Goal: Task Accomplishment & Management: Complete application form

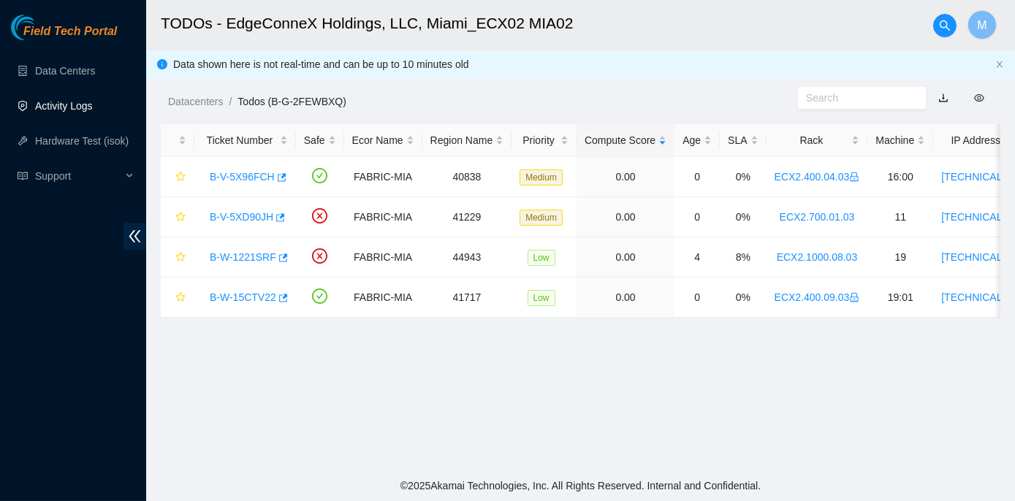
click at [67, 103] on link "Activity Logs" at bounding box center [64, 106] width 58 height 12
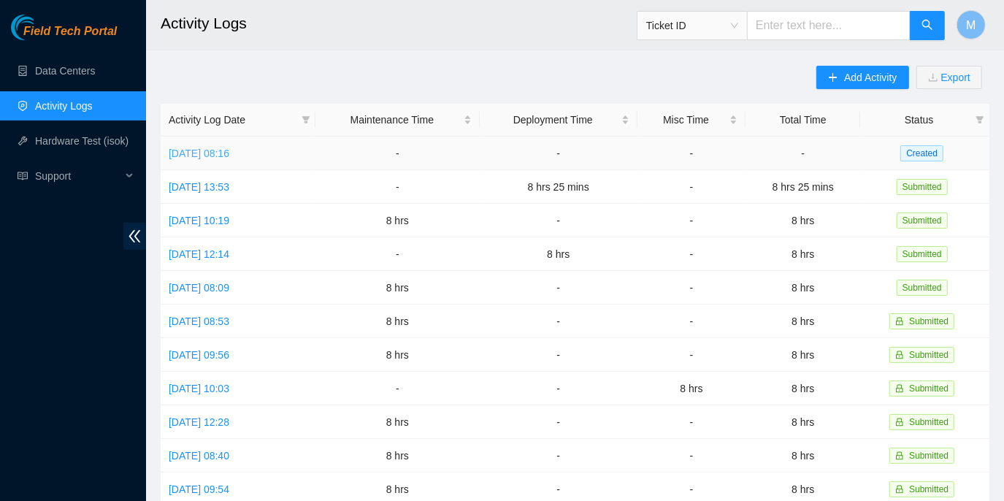
click at [229, 153] on link "[DATE] 08:16" at bounding box center [199, 154] width 61 height 12
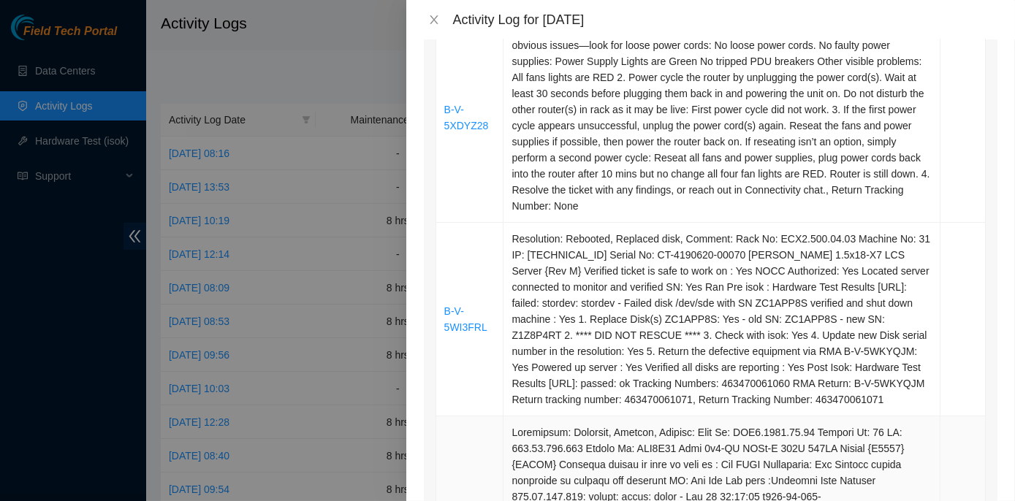
scroll to position [465, 0]
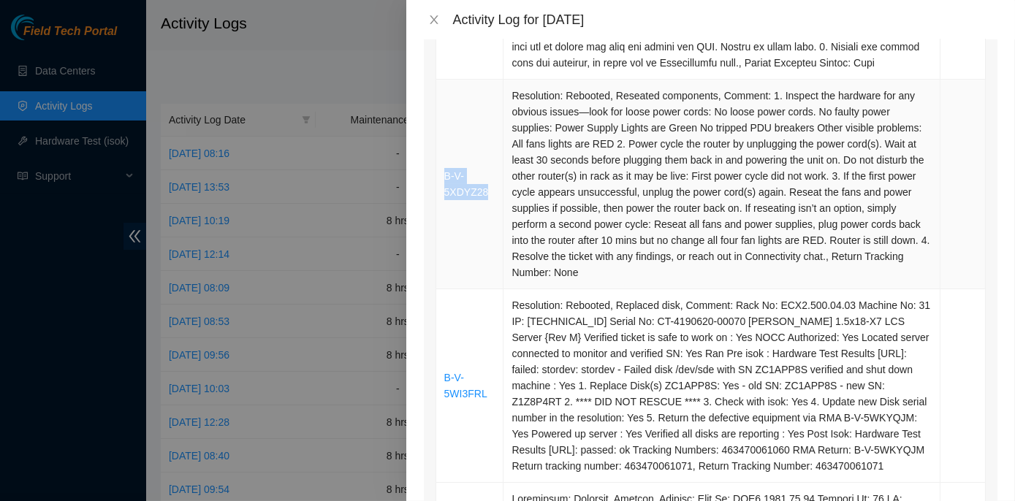
drag, startPoint x: 442, startPoint y: 188, endPoint x: 486, endPoint y: 208, distance: 48.1
click at [486, 208] on td "B-V-5XDYZ28" at bounding box center [470, 185] width 68 height 210
copy link "B-V-5XDYZ28"
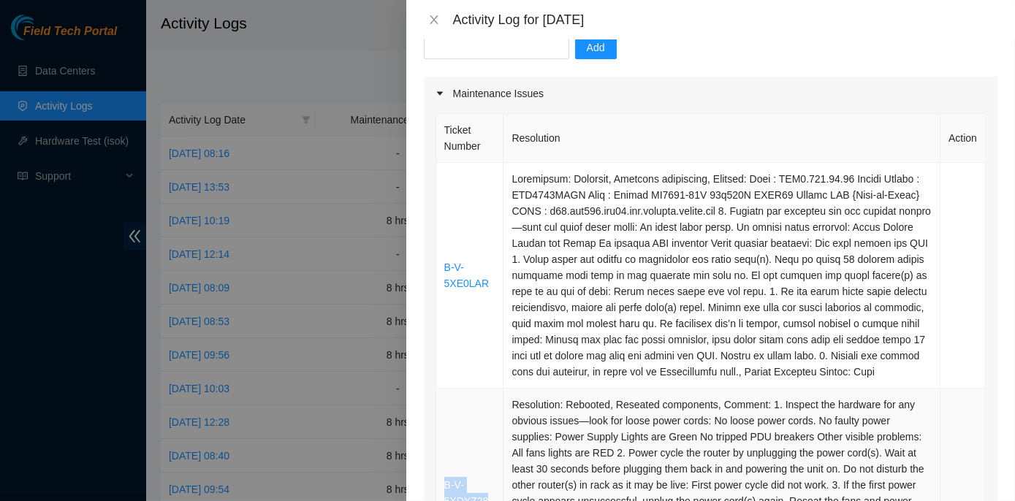
scroll to position [132, 0]
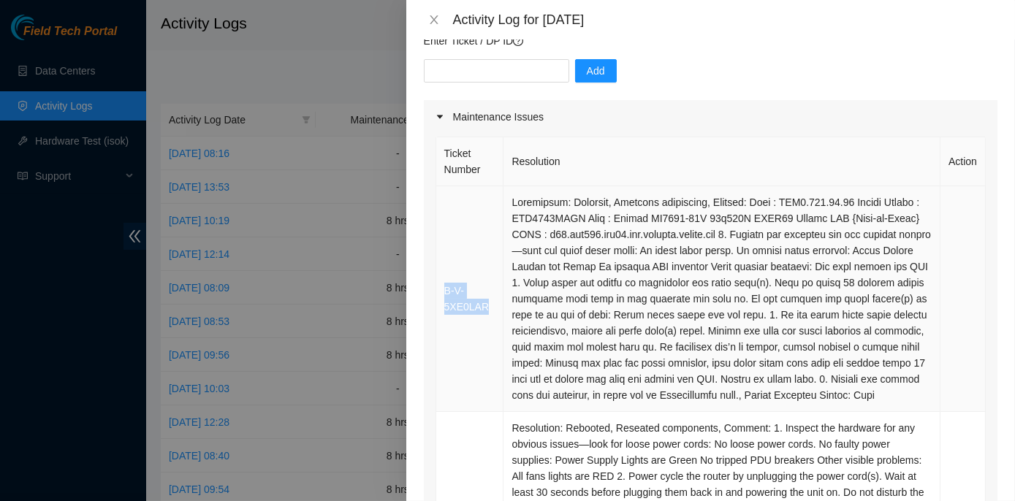
drag, startPoint x: 486, startPoint y: 316, endPoint x: 445, endPoint y: 303, distance: 42.8
click at [445, 303] on td "B-V-5XE0LAR" at bounding box center [470, 299] width 68 height 226
copy link "B-V-5XE0LAR"
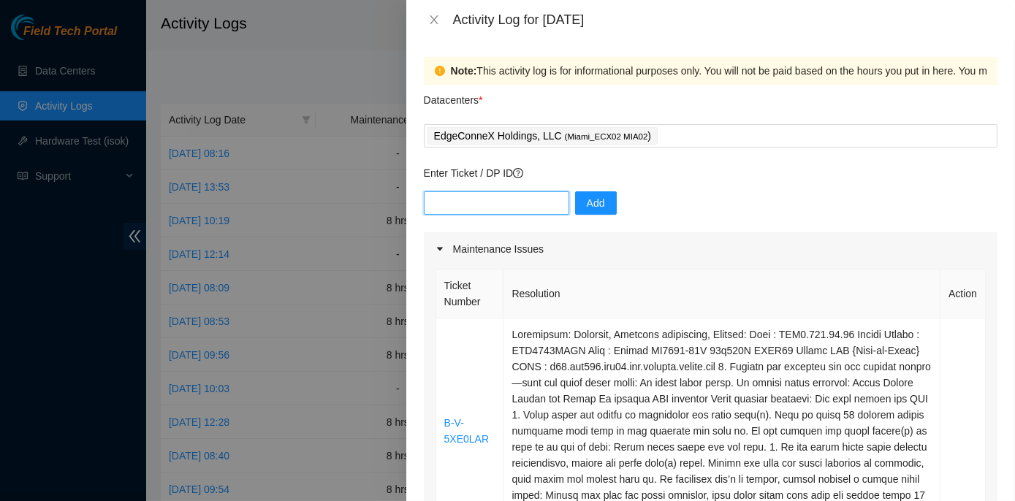
click at [450, 199] on input "text" at bounding box center [496, 202] width 145 height 23
paste input "B-V-5WDPF47 B-V-5WI3FRL B-V-5WNFEP7 B-V-5WXH1UO B-W-15SDOEQ B-V-5XDYZ28 B-V-5XE…"
type input "B-V-5WDPF47 B-V-5WI3FRL B-V-5WNFEP7 B-V-5WXH1UO B-W-15SDOEQ B-V-5XDYZ28 B-V-5XE…"
click at [587, 207] on span "Add" at bounding box center [596, 203] width 18 height 16
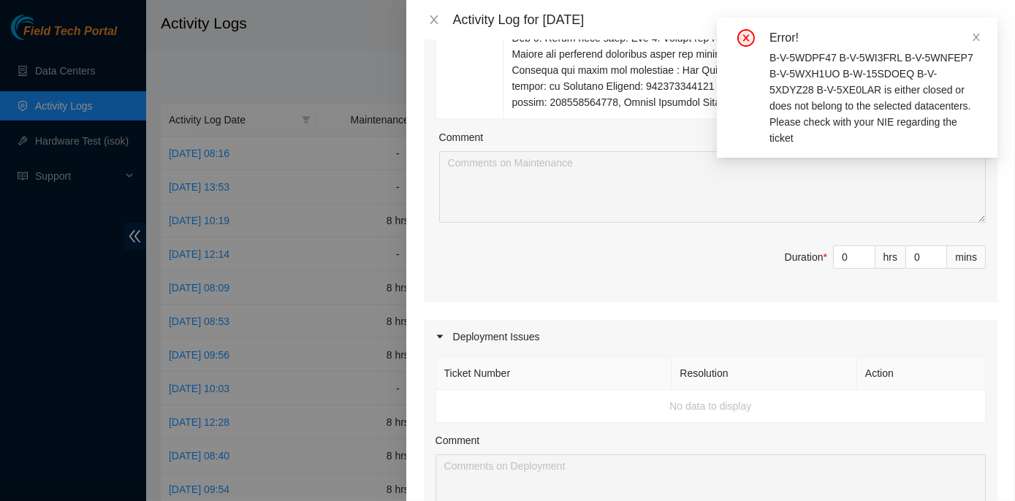
scroll to position [1992, 0]
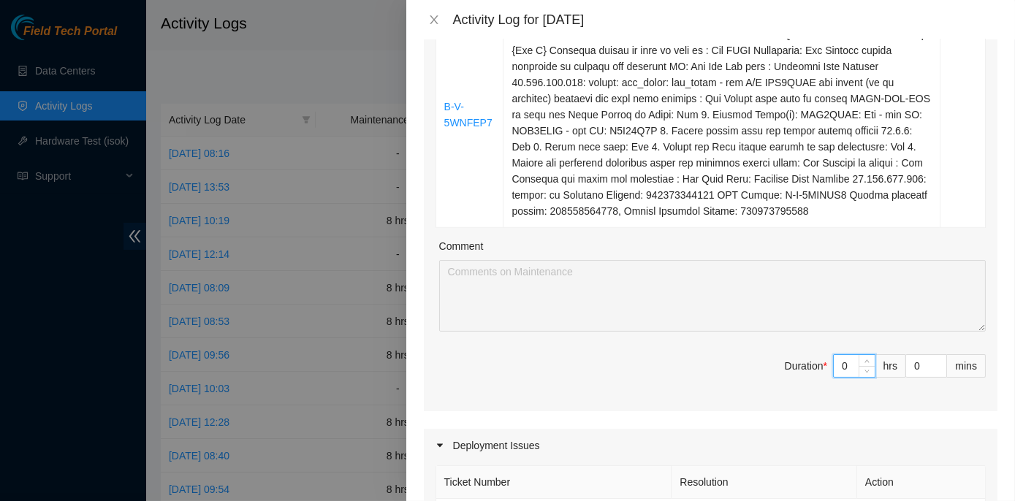
drag, startPoint x: 826, startPoint y: 375, endPoint x: 839, endPoint y: 378, distance: 14.2
click at [839, 377] on input "0" at bounding box center [854, 366] width 41 height 22
type input "8"
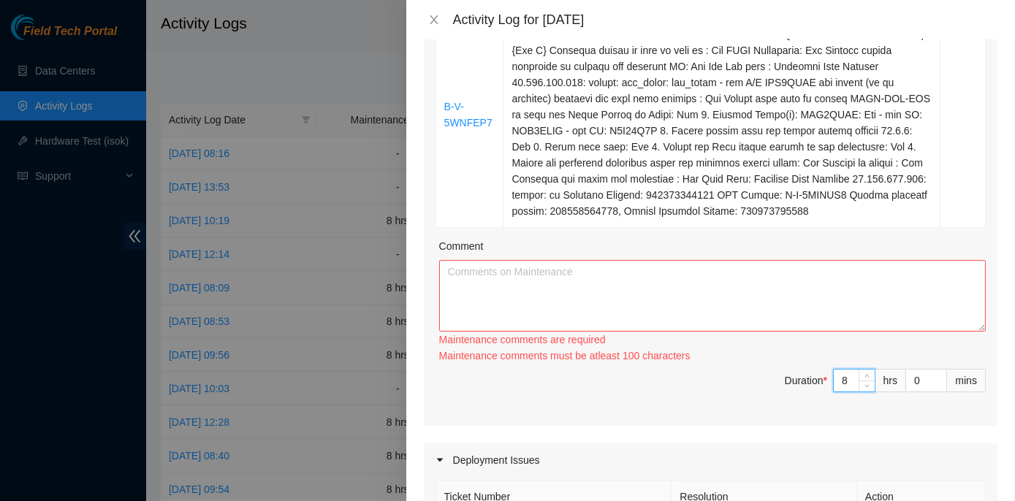
type input "8"
paste textarea "ECX2- Maintenance Check for inbound shipments for ECX2; scan in three packages …"
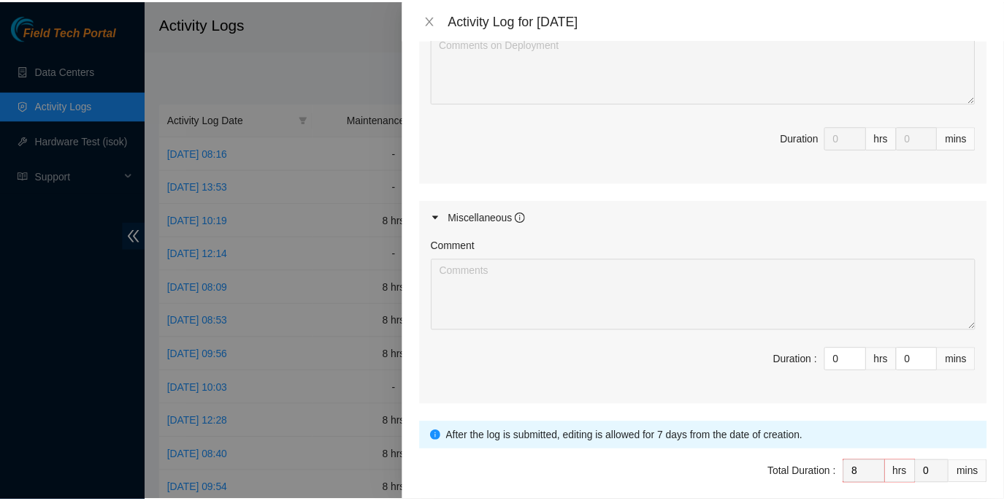
scroll to position [2597, 0]
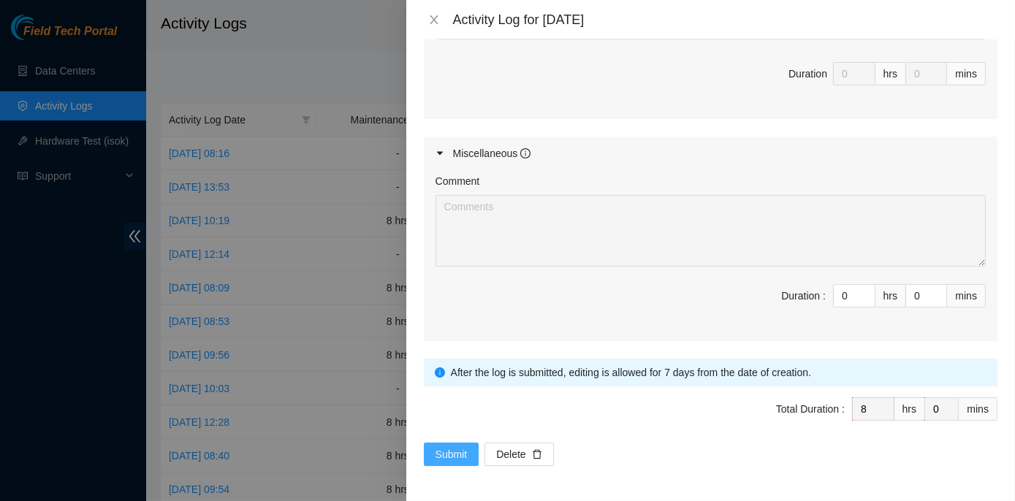
type textarea "ECX2- Maintenance Check for inbound shipments for ECX2; scan in three packages …"
click at [462, 456] on span "Submit" at bounding box center [451, 454] width 32 height 16
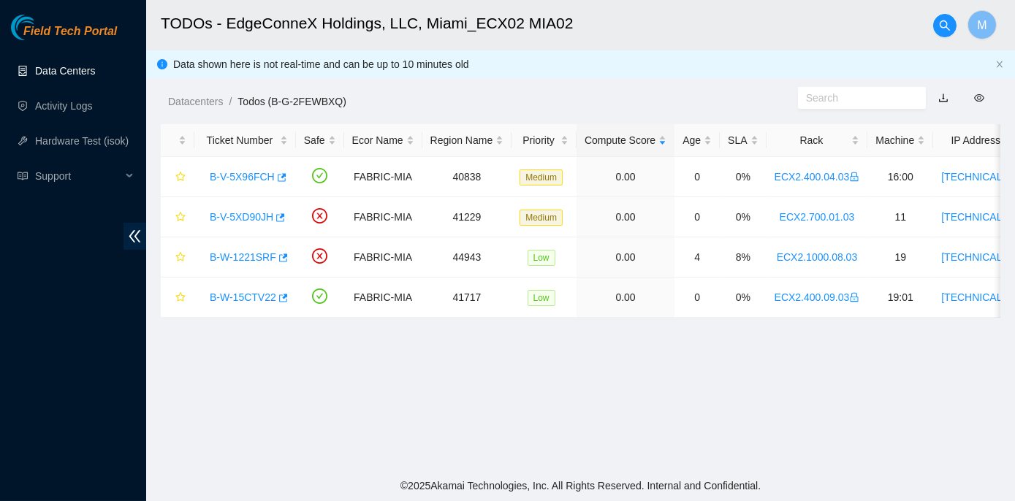
click at [85, 69] on link "Data Centers" at bounding box center [65, 71] width 60 height 12
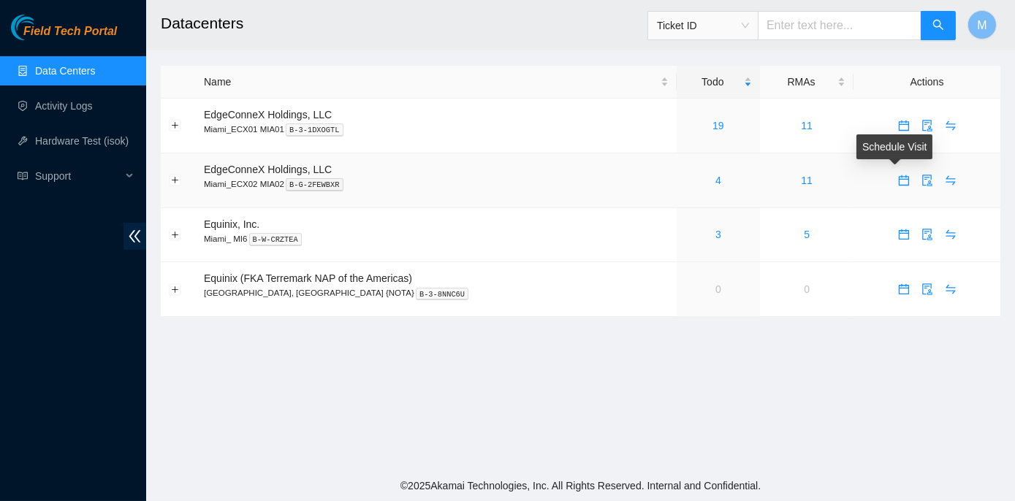
click at [898, 180] on icon "calendar" at bounding box center [904, 181] width 12 height 12
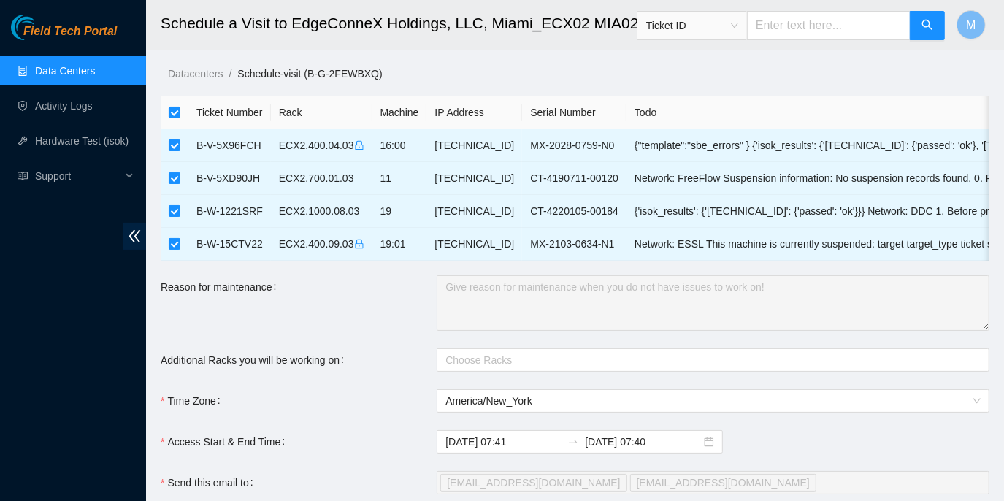
click at [173, 113] on input "checkbox" at bounding box center [175, 113] width 12 height 12
checkbox input "false"
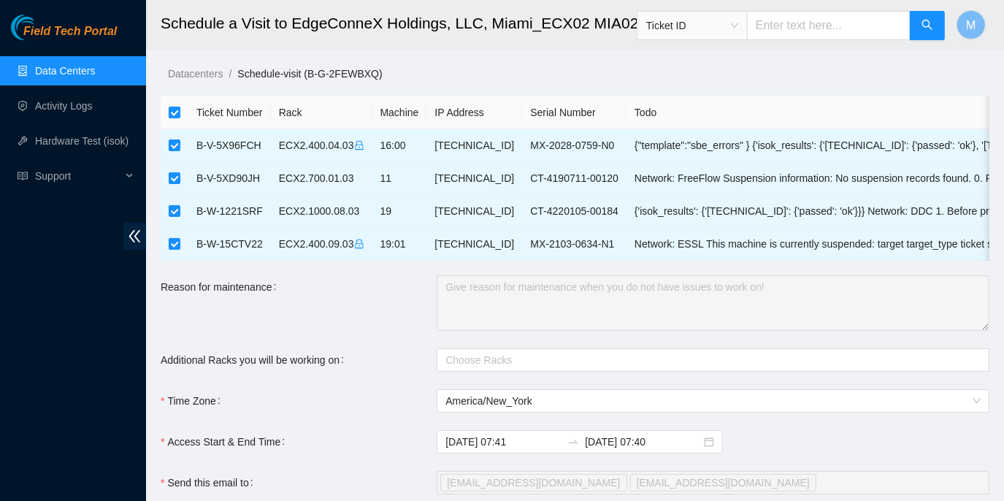
checkbox input "false"
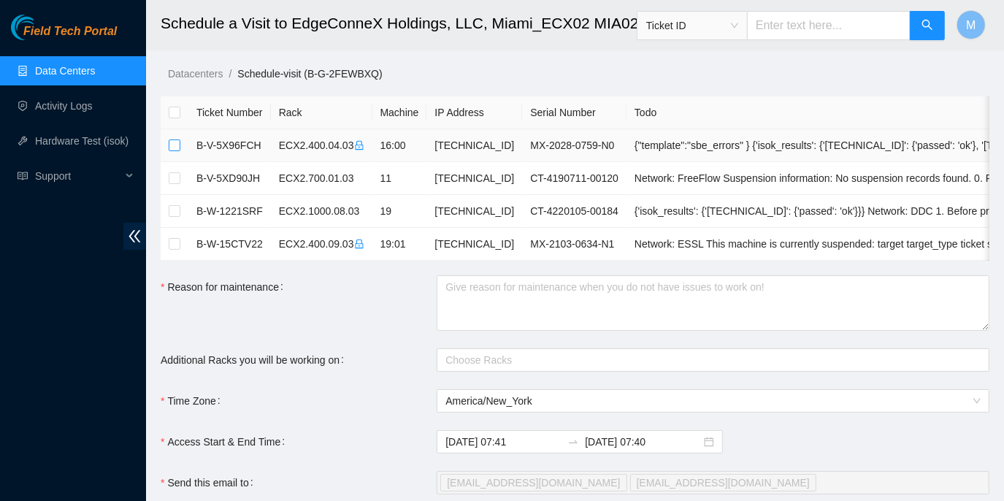
click at [174, 150] on input "checkbox" at bounding box center [175, 146] width 12 height 12
checkbox input "true"
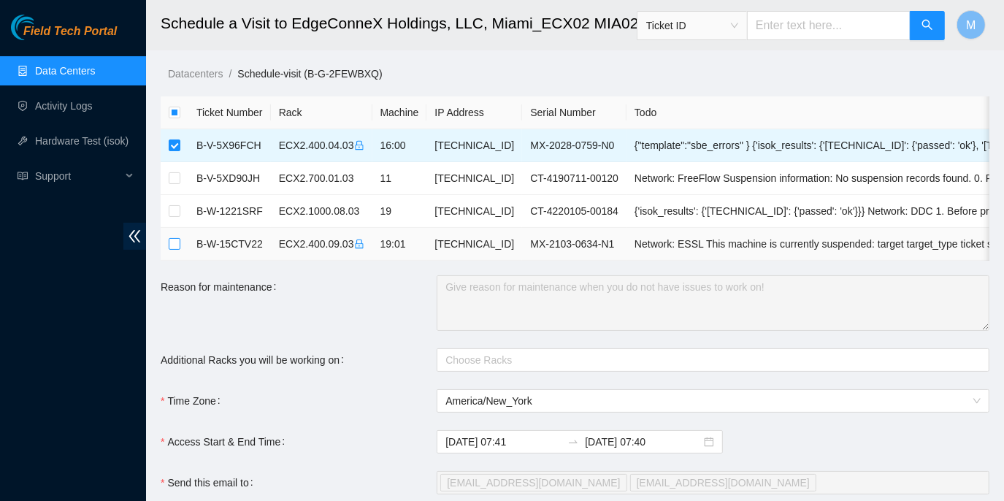
click at [172, 244] on input "checkbox" at bounding box center [175, 244] width 12 height 12
checkbox input "true"
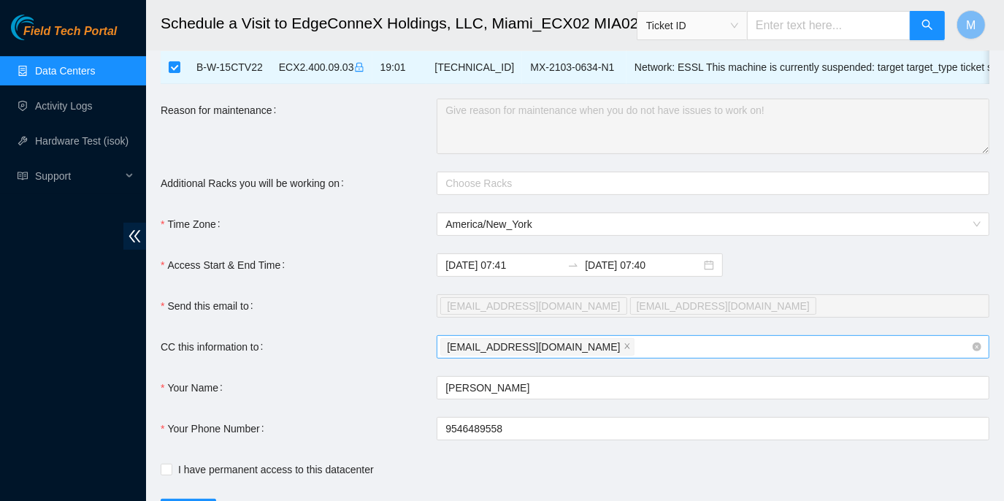
scroll to position [199, 0]
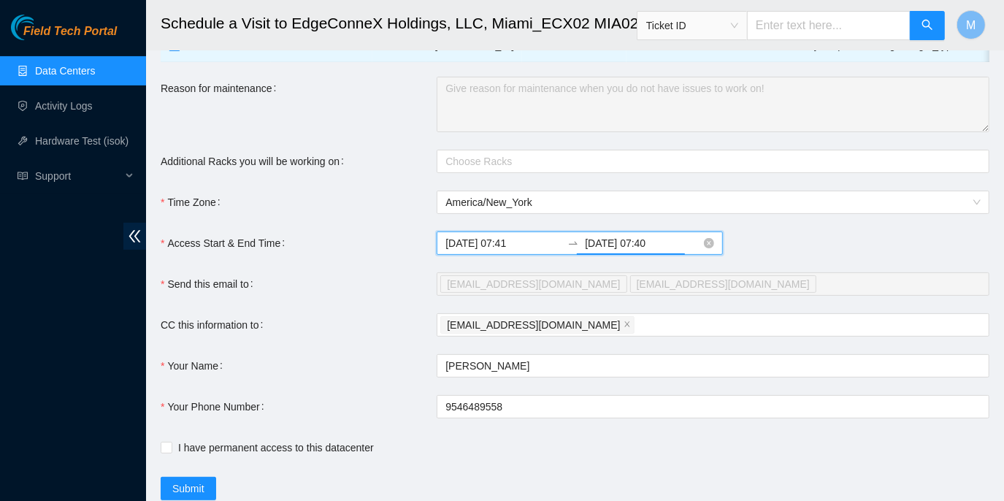
click at [597, 251] on input "[DATE] 07:40" at bounding box center [643, 243] width 116 height 16
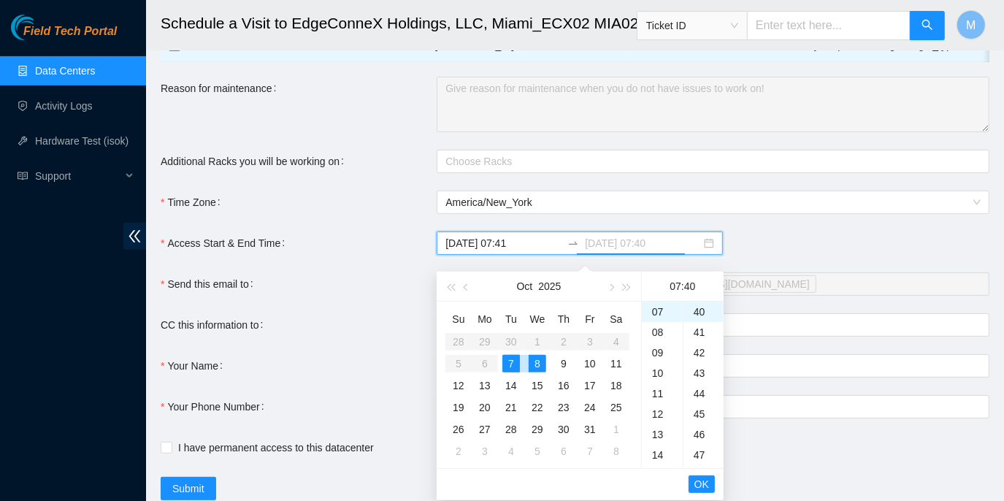
click at [535, 366] on div "8" at bounding box center [538, 364] width 18 height 18
click at [508, 362] on div "7" at bounding box center [512, 364] width 18 height 18
click at [658, 353] on div "19" at bounding box center [662, 358] width 41 height 20
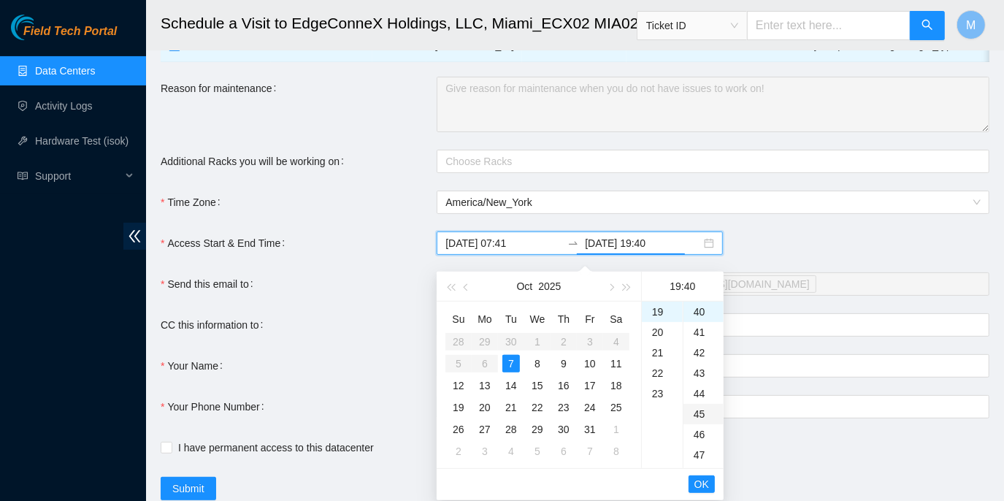
click at [698, 413] on div "45" at bounding box center [704, 414] width 40 height 20
type input "[DATE] 19:45"
click at [698, 481] on span "OK" at bounding box center [702, 484] width 15 height 16
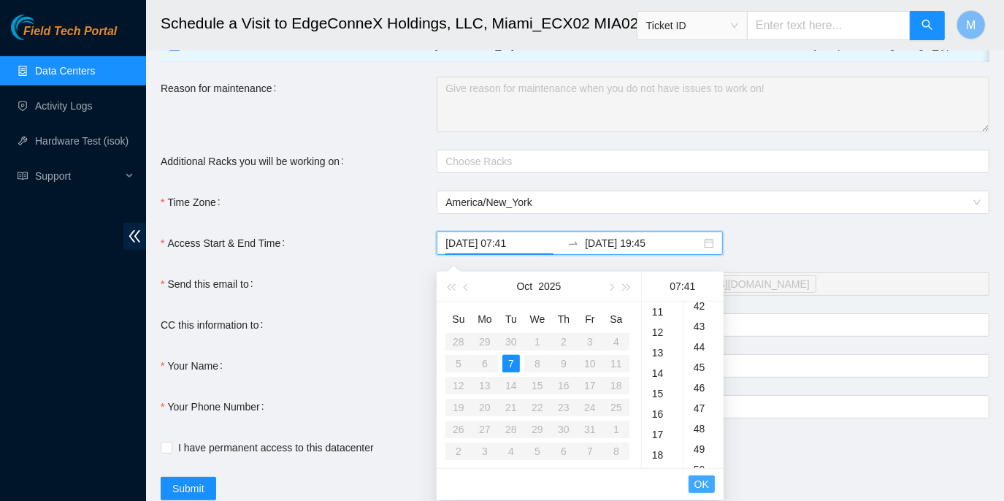
scroll to position [839, 0]
click at [697, 482] on span "OK" at bounding box center [702, 484] width 15 height 16
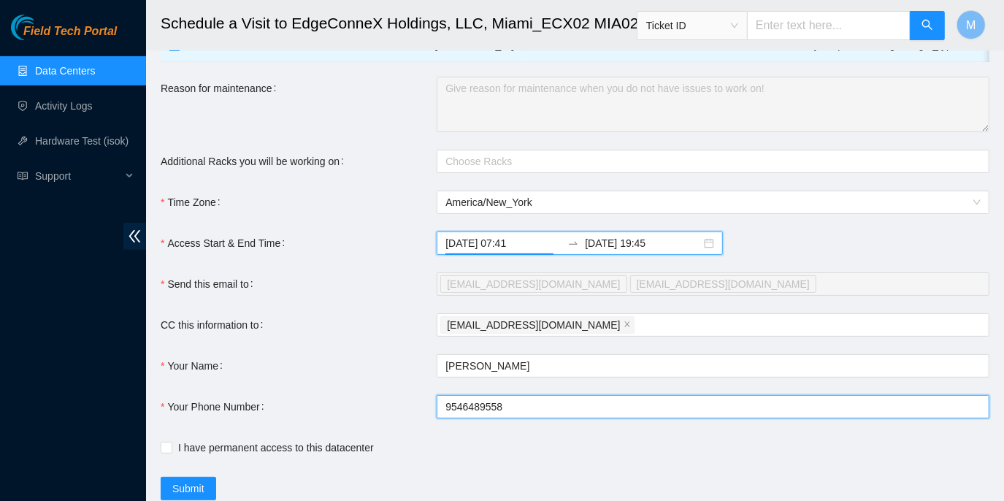
click at [444, 418] on input "9546489558" at bounding box center [713, 406] width 553 height 23
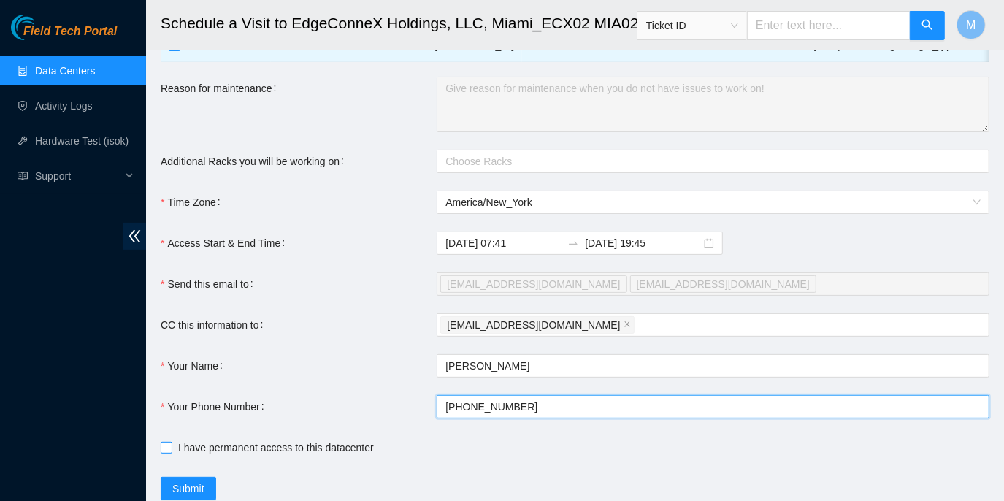
type input "[PHONE_NUMBER]"
click at [169, 452] on input "I have permanent access to this datacenter" at bounding box center [166, 447] width 10 height 10
checkbox input "true"
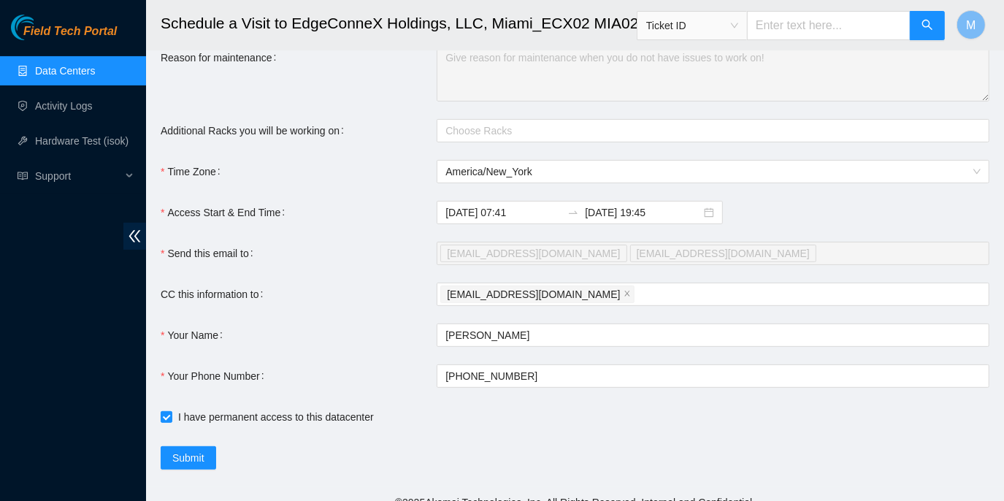
scroll to position [254, 0]
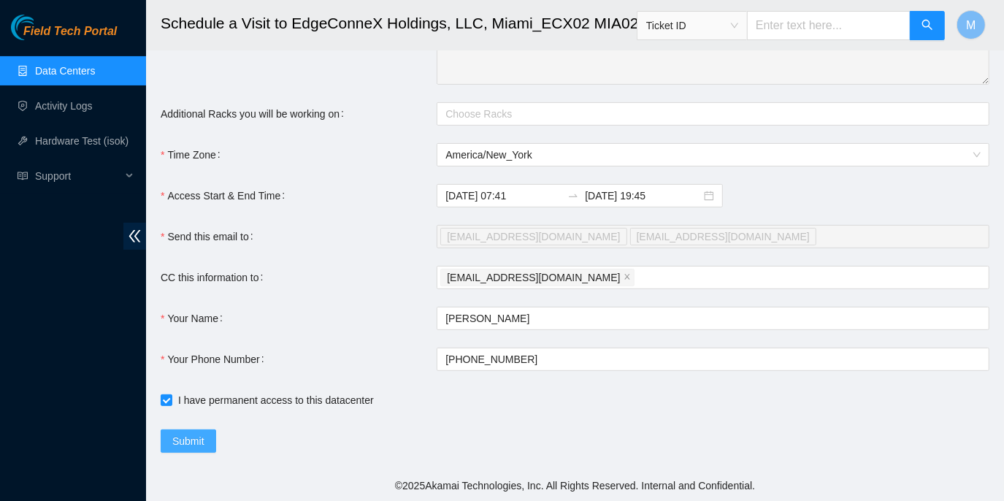
click at [203, 444] on span "Submit" at bounding box center [188, 441] width 32 height 16
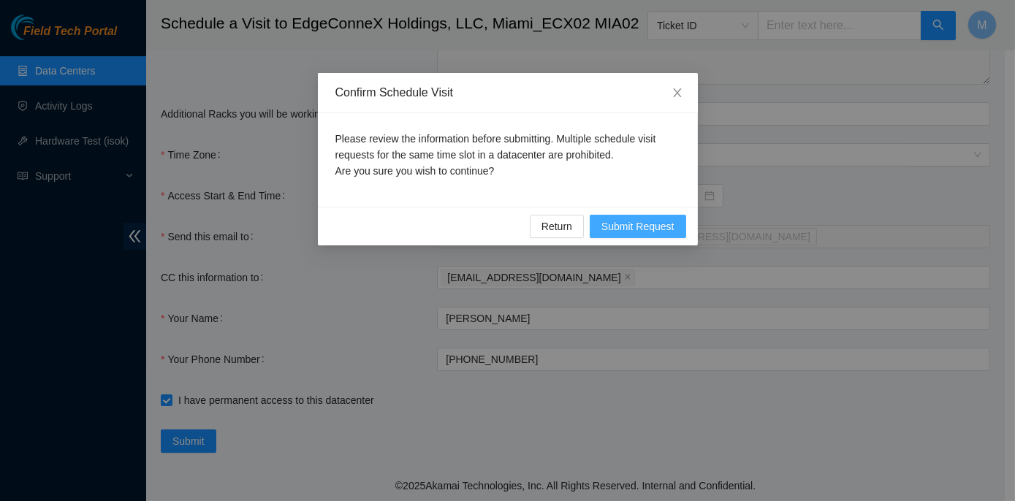
click at [614, 220] on span "Submit Request" at bounding box center [637, 226] width 73 height 16
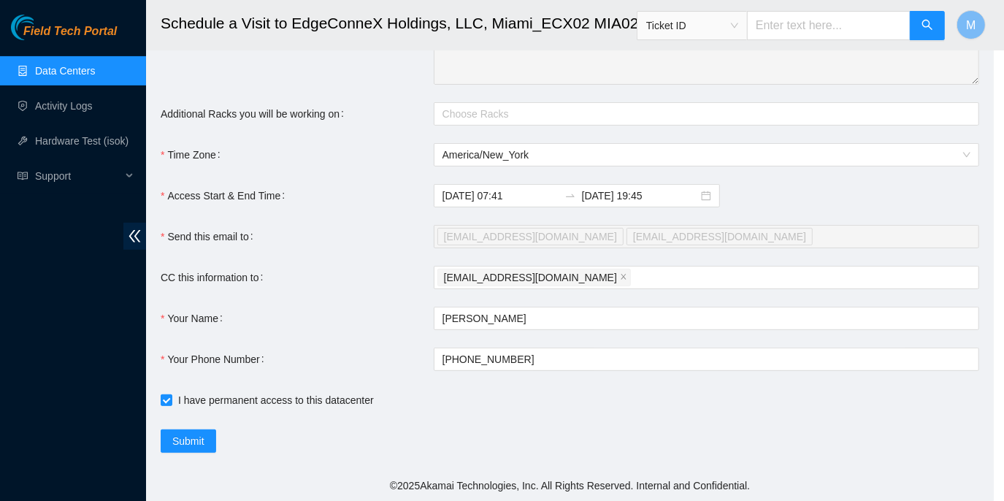
type input "[DATE] 07:42"
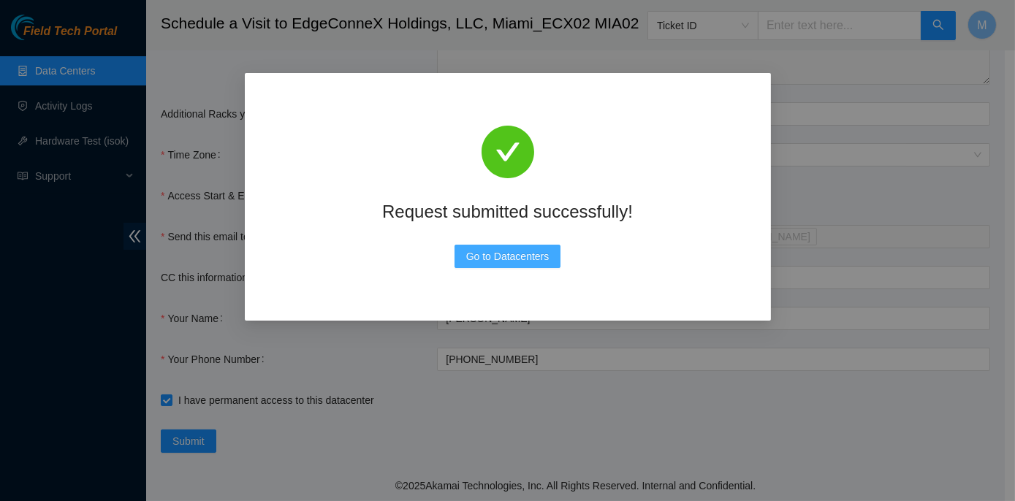
click at [522, 262] on span "Go to Datacenters" at bounding box center [507, 256] width 83 height 16
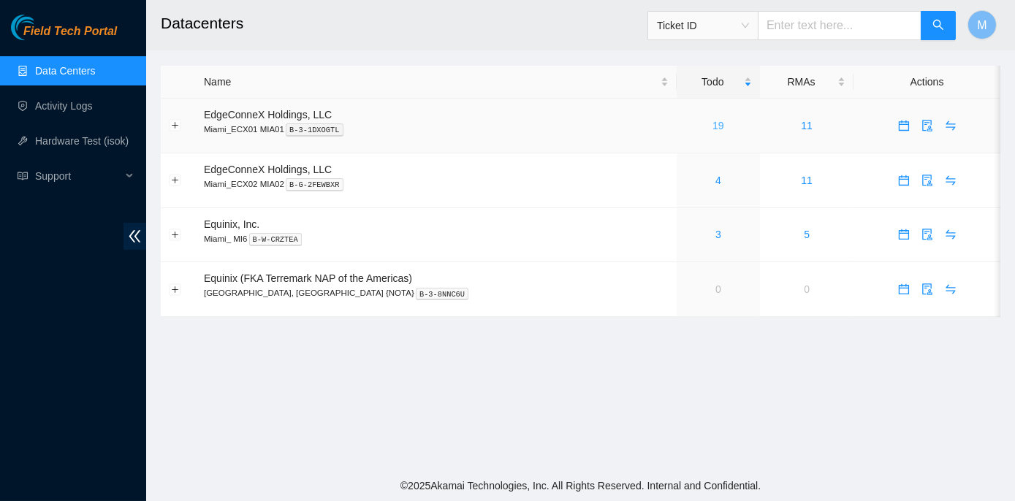
click at [712, 123] on link "19" at bounding box center [718, 126] width 12 height 12
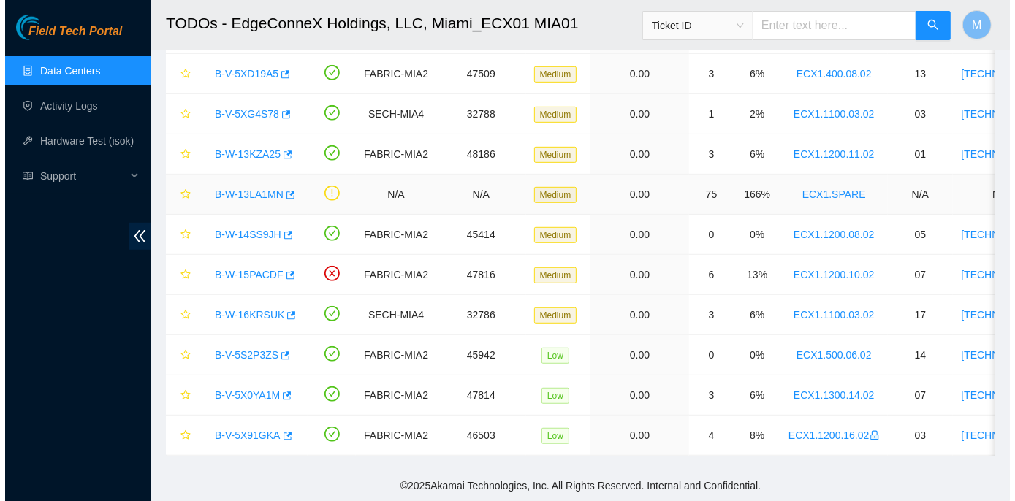
scroll to position [470, 0]
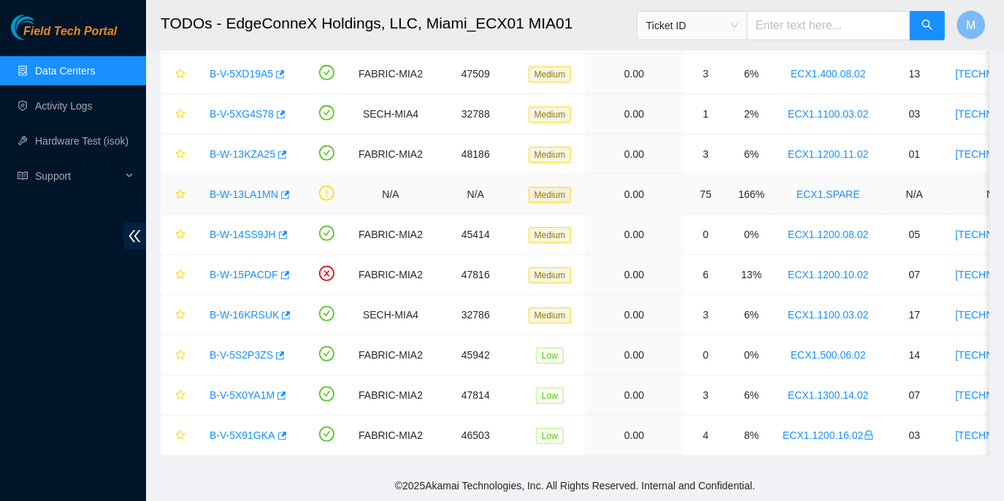
click at [238, 188] on link "B-W-13LA1MN" at bounding box center [244, 194] width 69 height 12
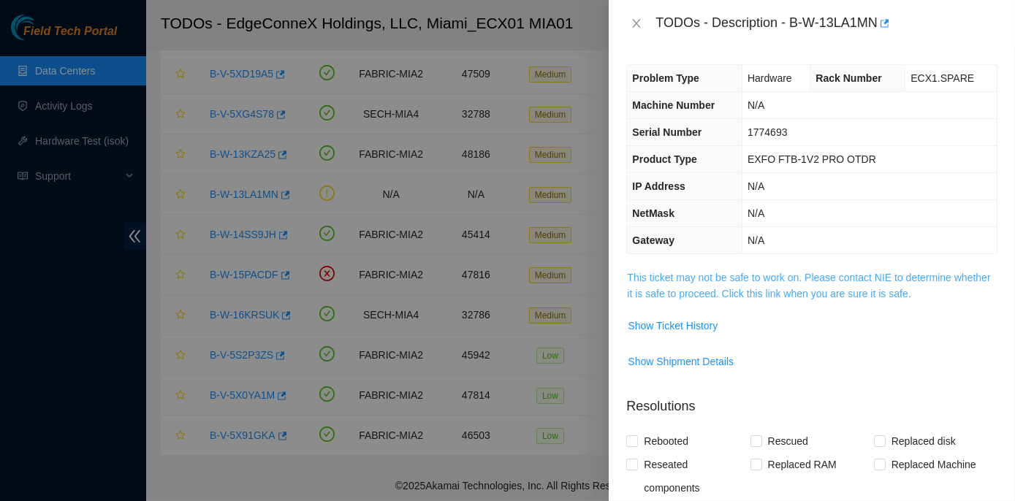
click at [704, 275] on link "This ticket may not be safe to work on. Please contact NIE to determine whether…" at bounding box center [808, 286] width 363 height 28
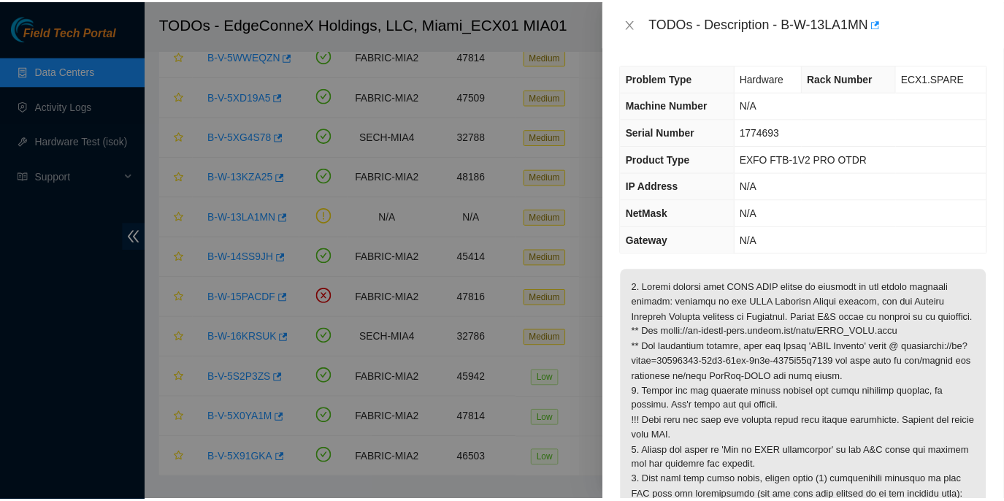
scroll to position [498, 0]
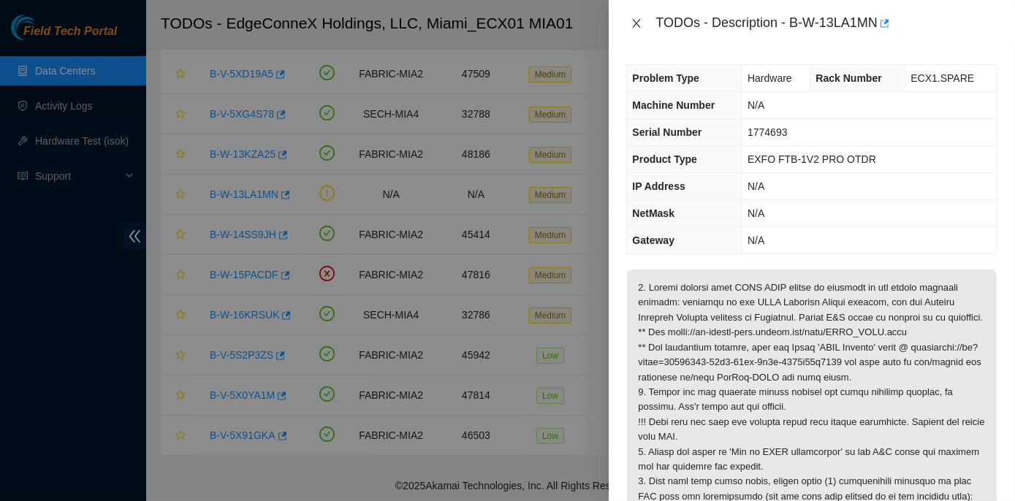
drag, startPoint x: 633, startPoint y: 22, endPoint x: 635, endPoint y: 85, distance: 62.9
click at [633, 26] on icon "close" at bounding box center [636, 24] width 12 height 12
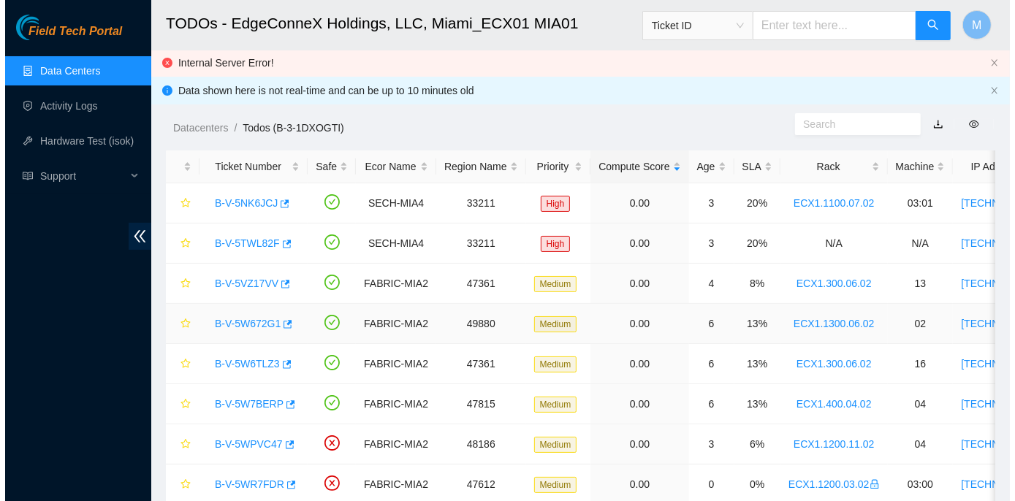
scroll to position [0, 0]
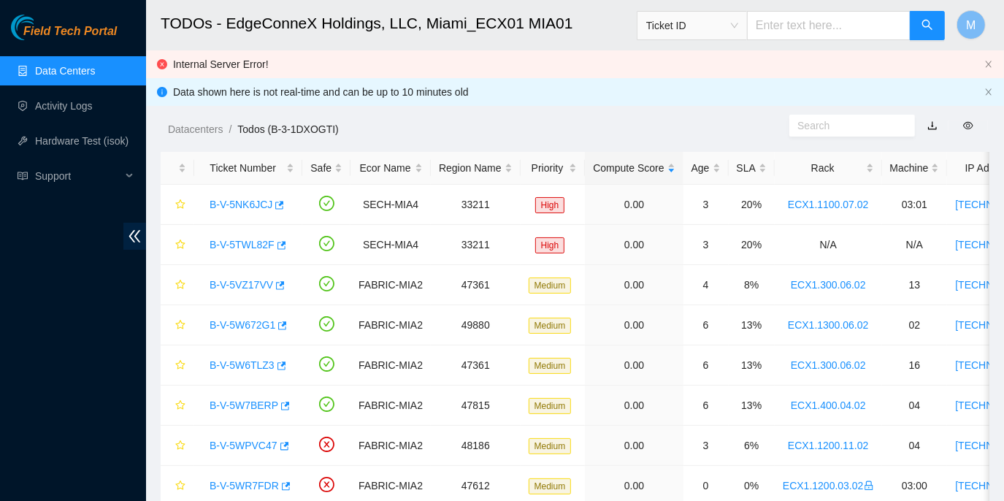
click at [77, 69] on link "Data Centers" at bounding box center [65, 71] width 60 height 12
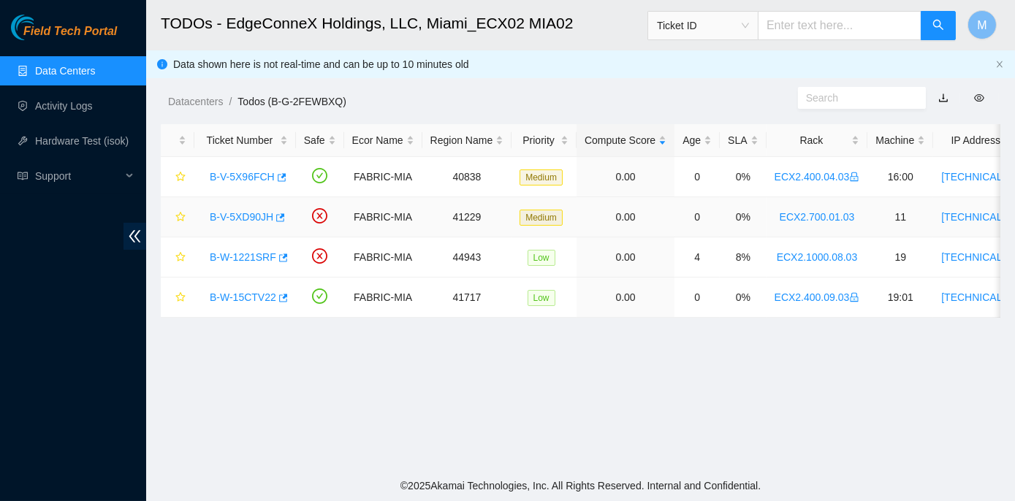
scroll to position [409, 0]
click at [241, 256] on link "B-W-1221SRF" at bounding box center [243, 257] width 66 height 12
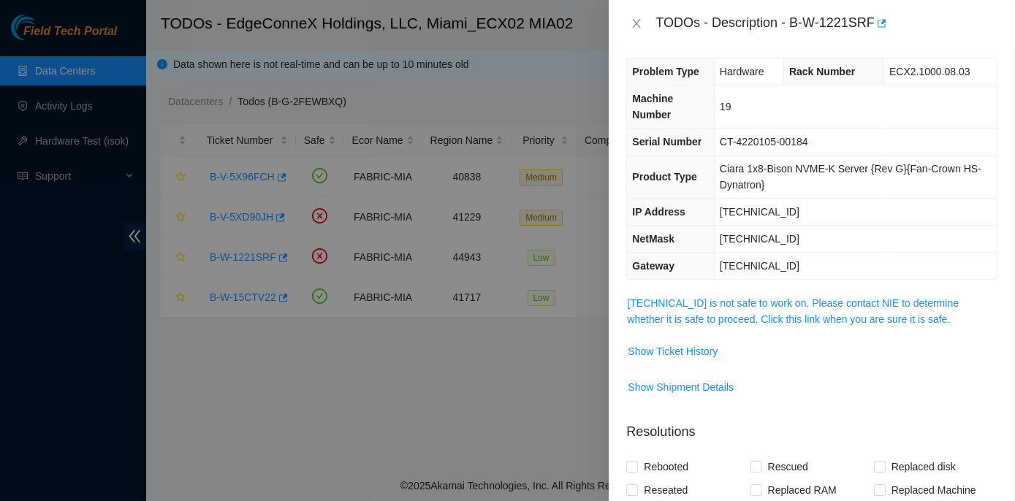
scroll to position [0, 0]
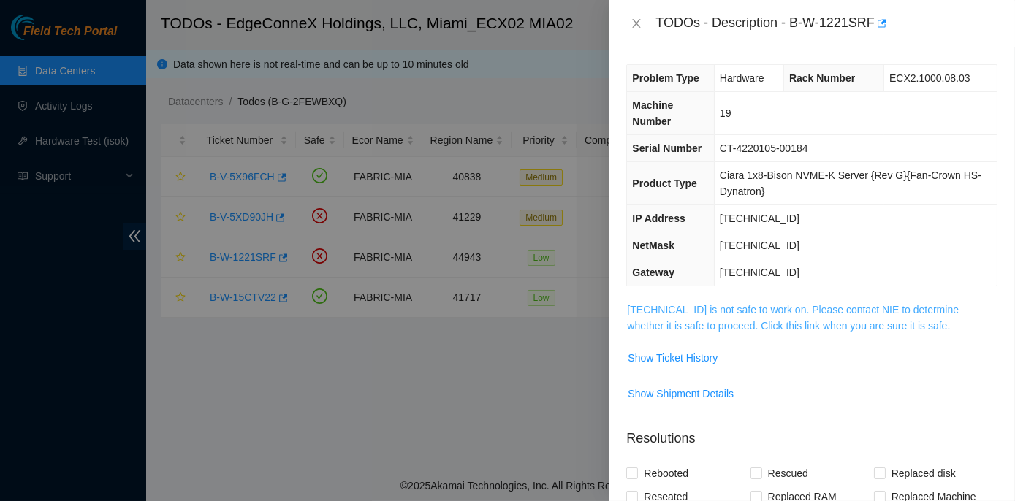
click at [744, 308] on link "23.217.59.150 is not safe to work on. Please contact NIE to determine whether i…" at bounding box center [793, 318] width 332 height 28
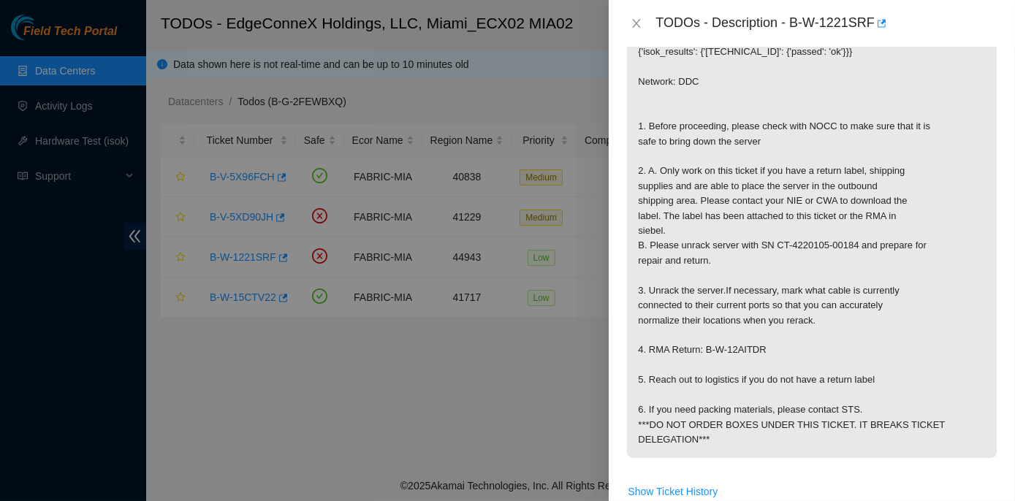
scroll to position [265, 0]
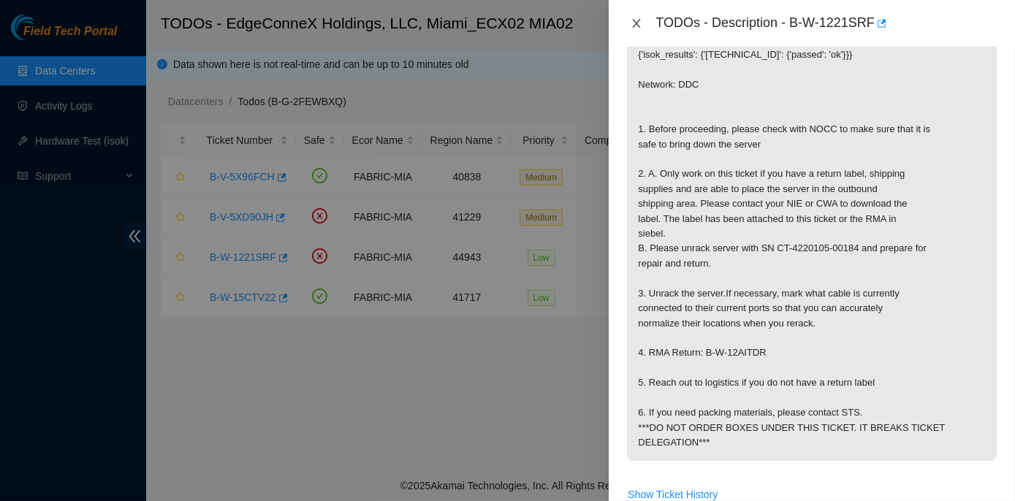
click at [634, 21] on icon "close" at bounding box center [637, 23] width 8 height 9
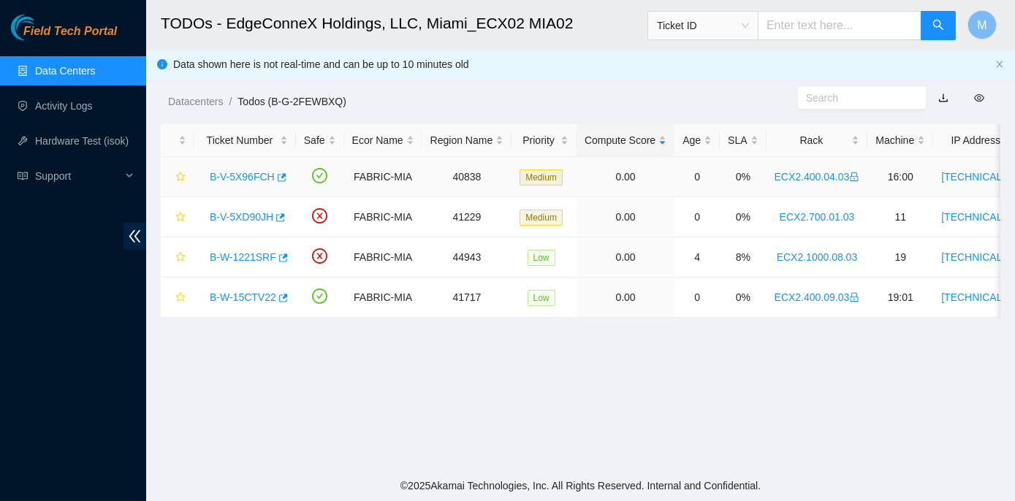
scroll to position [313, 0]
click at [245, 177] on link "B-V-5X96FCH" at bounding box center [242, 177] width 65 height 12
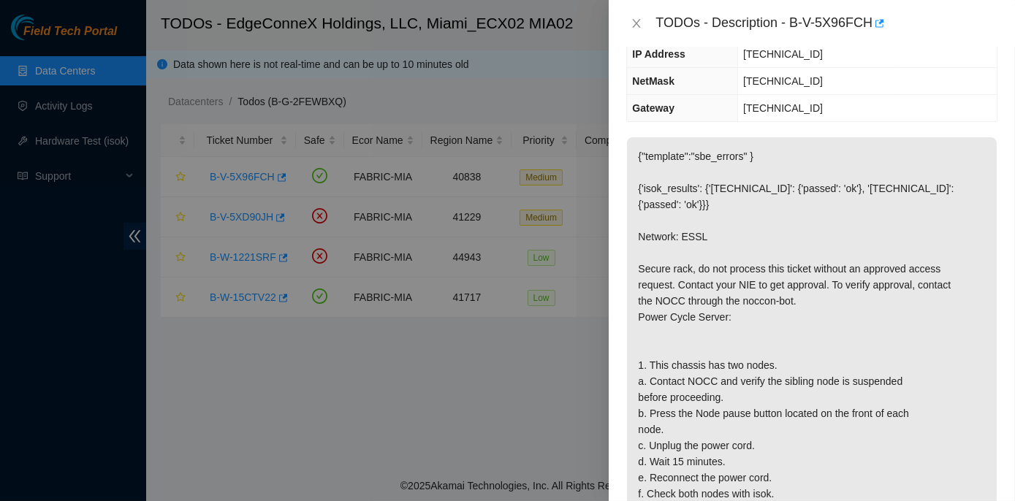
scroll to position [199, 0]
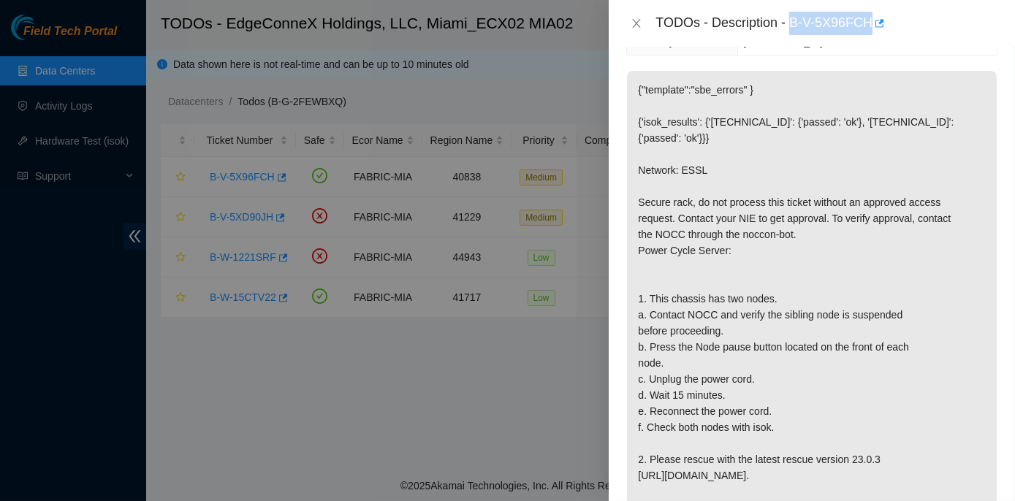
drag, startPoint x: 790, startPoint y: 20, endPoint x: 869, endPoint y: 9, distance: 79.7
click at [869, 9] on div "TODOs - Description - B-V-5X96FCH" at bounding box center [812, 23] width 406 height 47
copy div "B-V-5X96FCH"
click at [634, 25] on icon "close" at bounding box center [636, 24] width 12 height 12
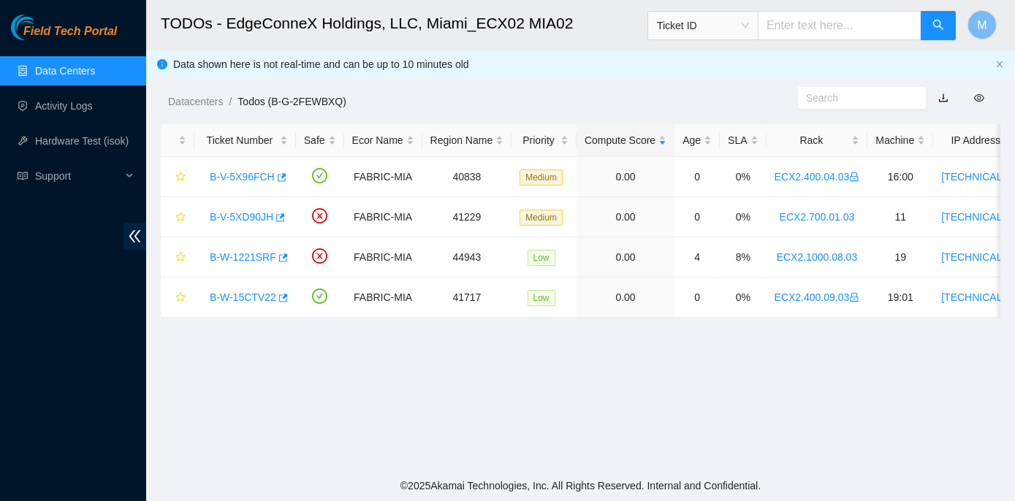
scroll to position [247, 0]
click at [247, 292] on link "B-W-15CTV22" at bounding box center [243, 297] width 66 height 12
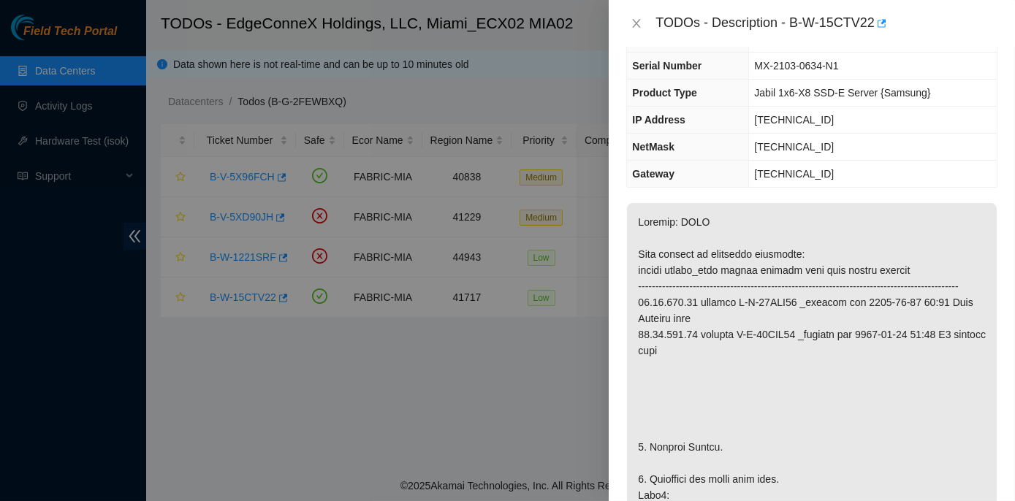
scroll to position [66, 0]
